Goal: Check status: Check status

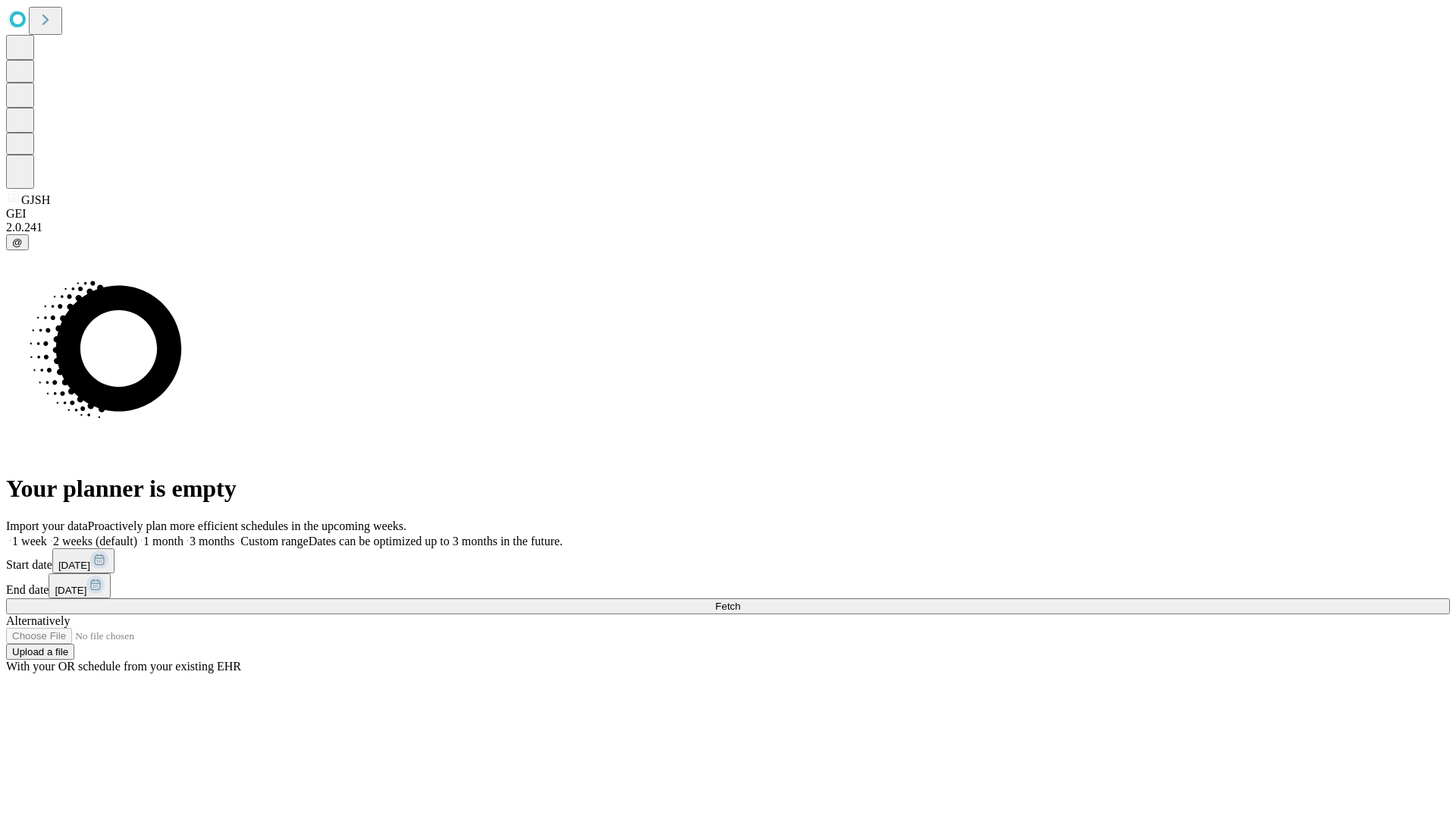
click at [740, 601] on span "Fetch" at bounding box center [727, 606] width 25 height 11
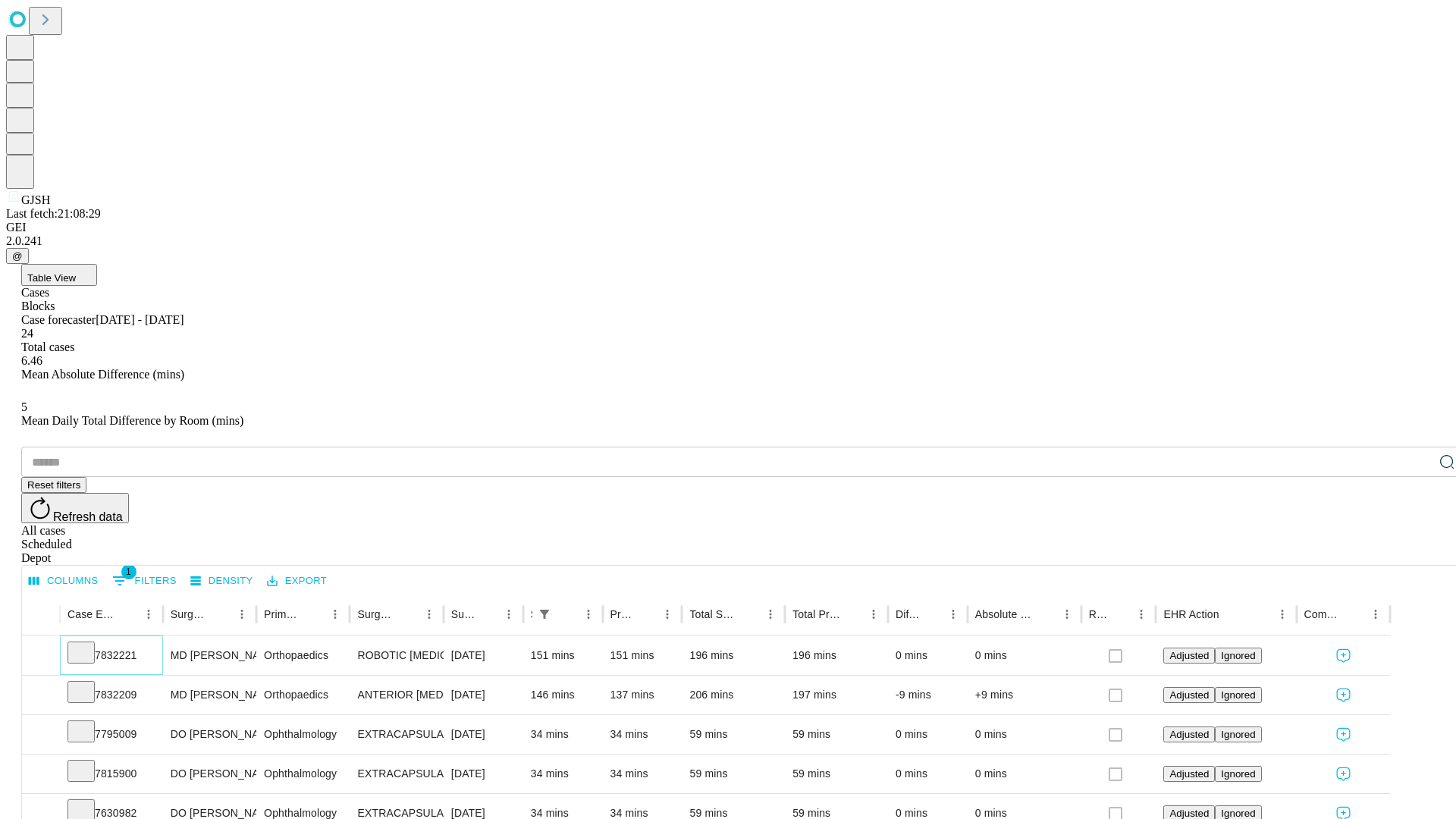
click at [89, 643] on icon at bounding box center [81, 651] width 15 height 15
